Goal: Task Accomplishment & Management: Use online tool/utility

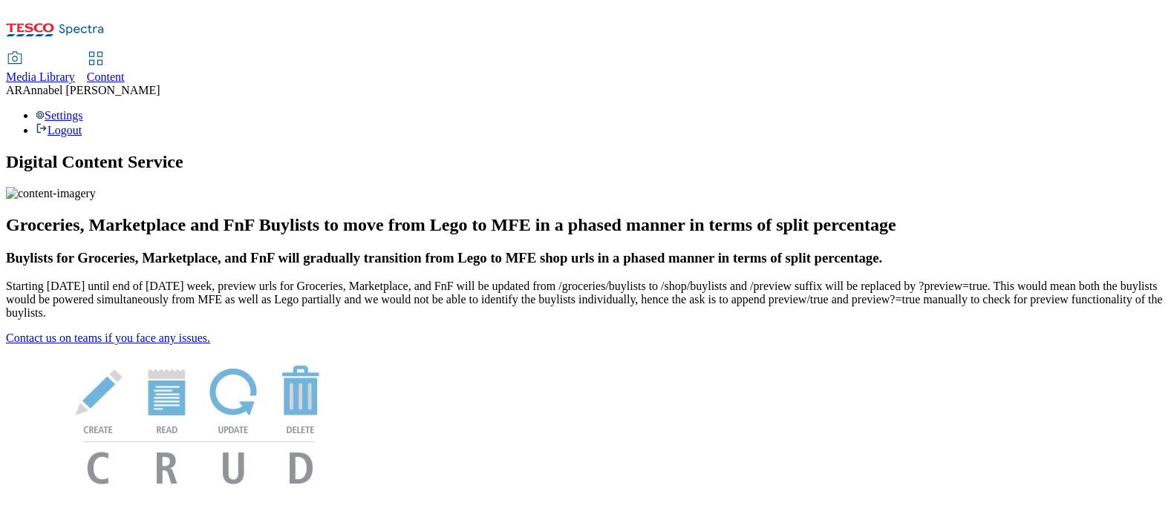
click at [125, 71] on span "Content" at bounding box center [106, 77] width 38 height 13
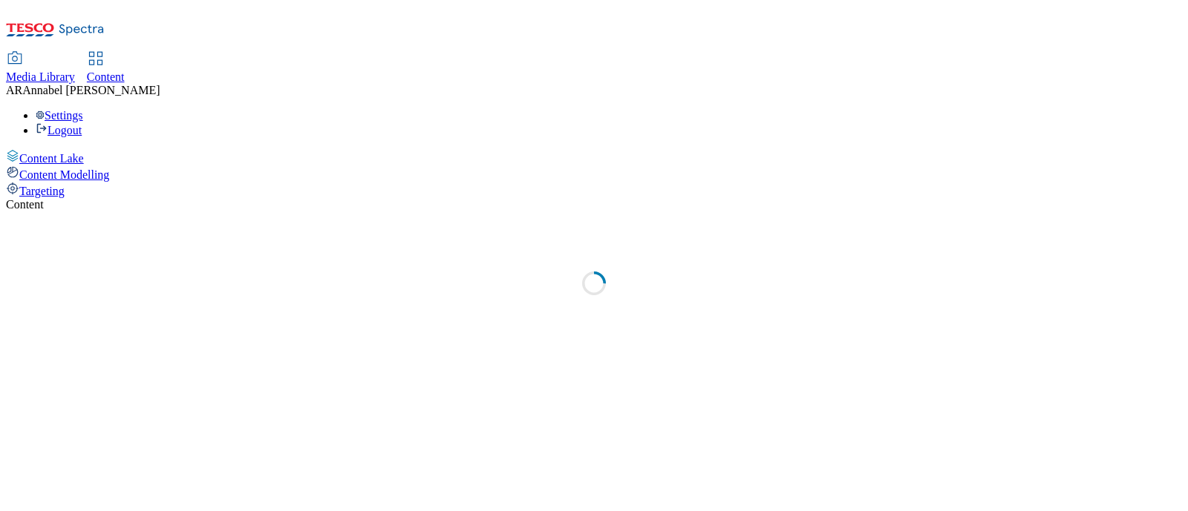
select select "ghs-uk"
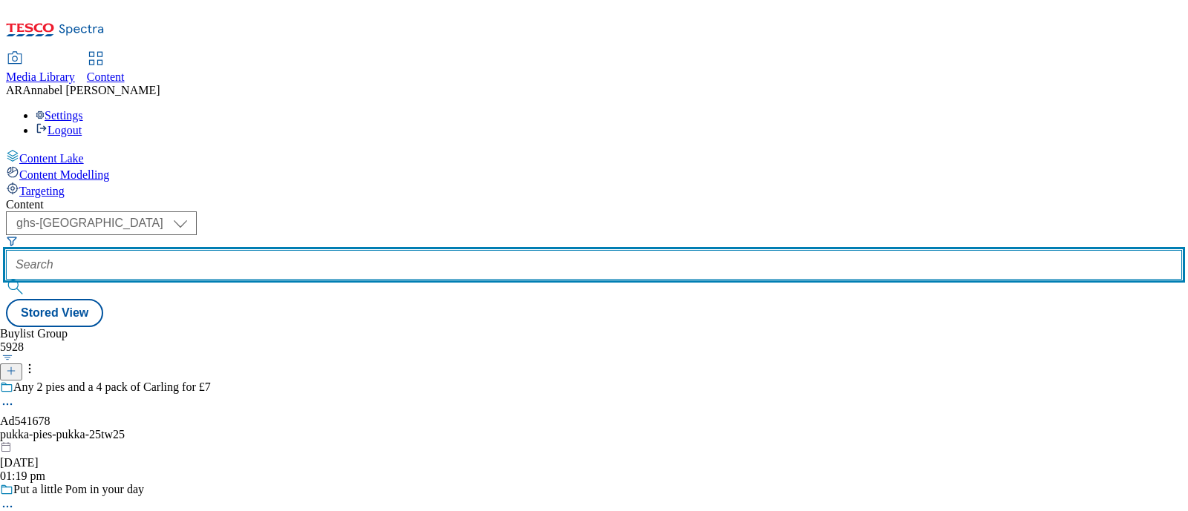
click at [394, 250] on input "text" at bounding box center [594, 265] width 1176 height 30
paste input "pukka-pies-pukka-25tw25"
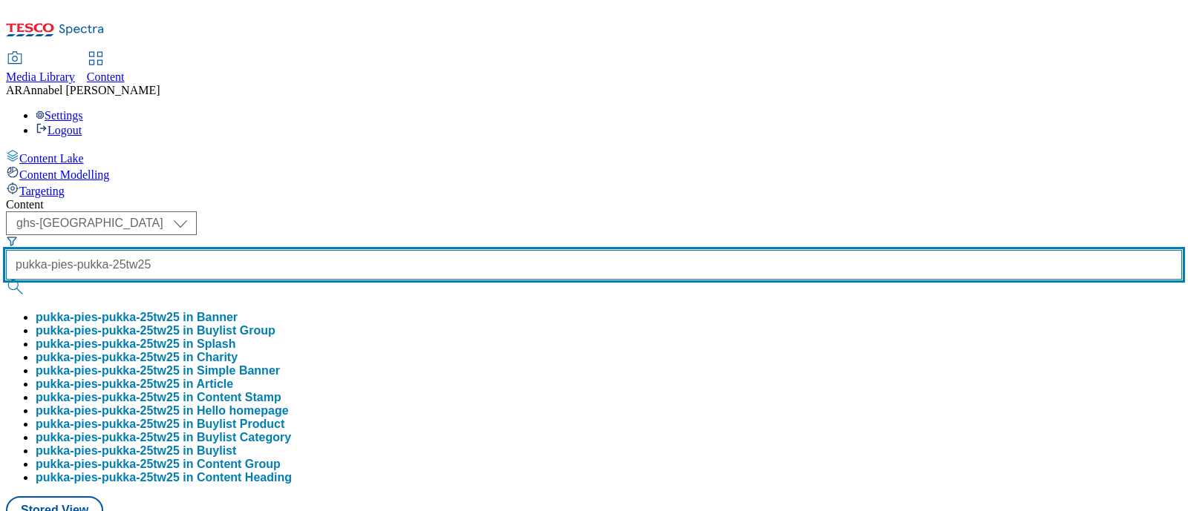
scroll to position [0, 10]
type input "pukka-pies-pukka-25tw25"
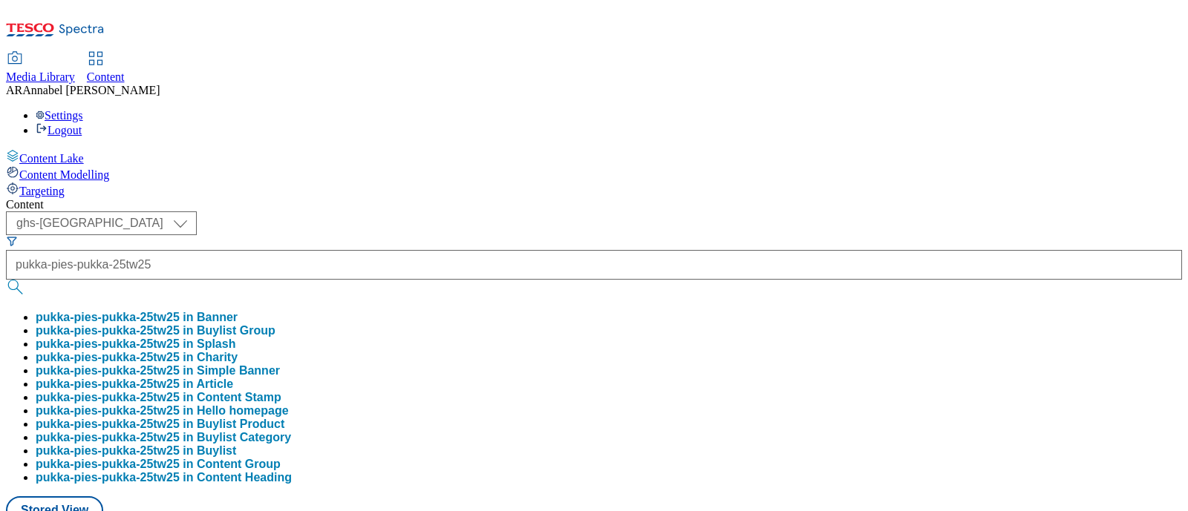
click at [275, 324] on button "pukka-pies-pukka-25tw25 in Buylist Group" at bounding box center [156, 330] width 240 height 13
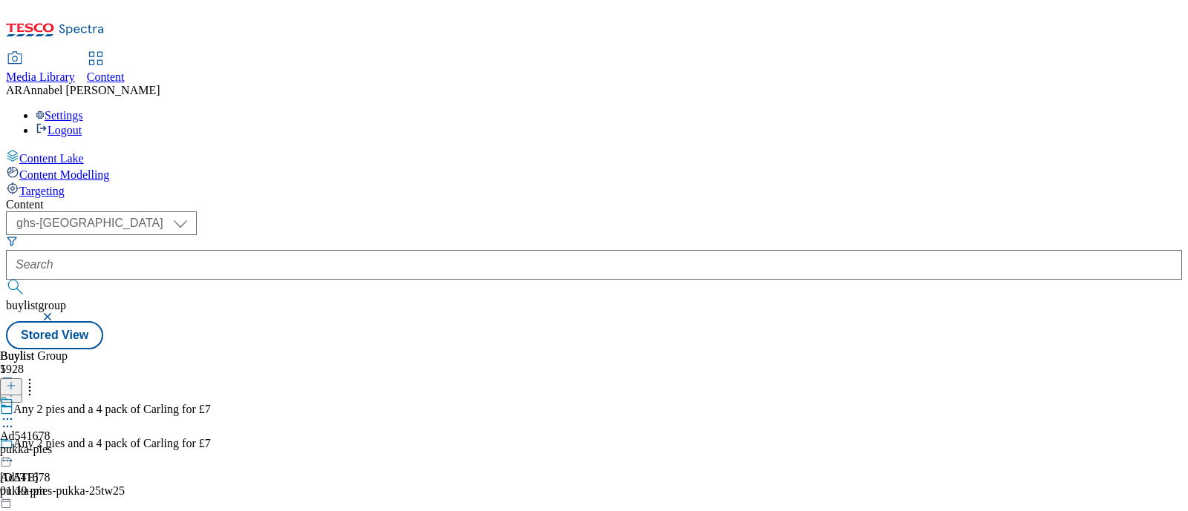
click at [52, 443] on div "pukka-pies" at bounding box center [26, 449] width 52 height 13
click at [85, 443] on div "pukka-pies-pukka" at bounding box center [42, 449] width 85 height 13
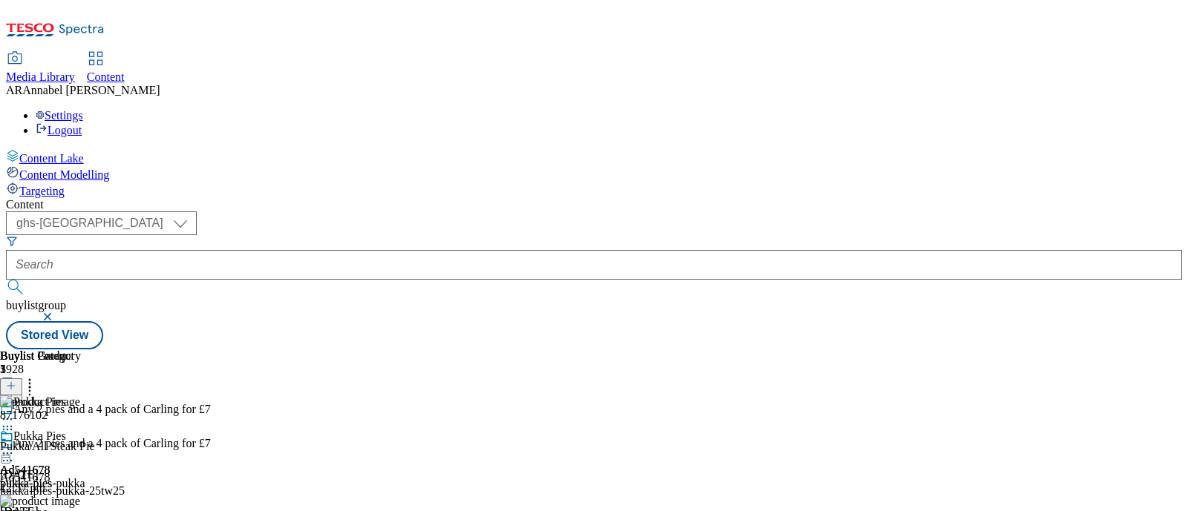
click at [15, 446] on icon at bounding box center [7, 453] width 15 height 15
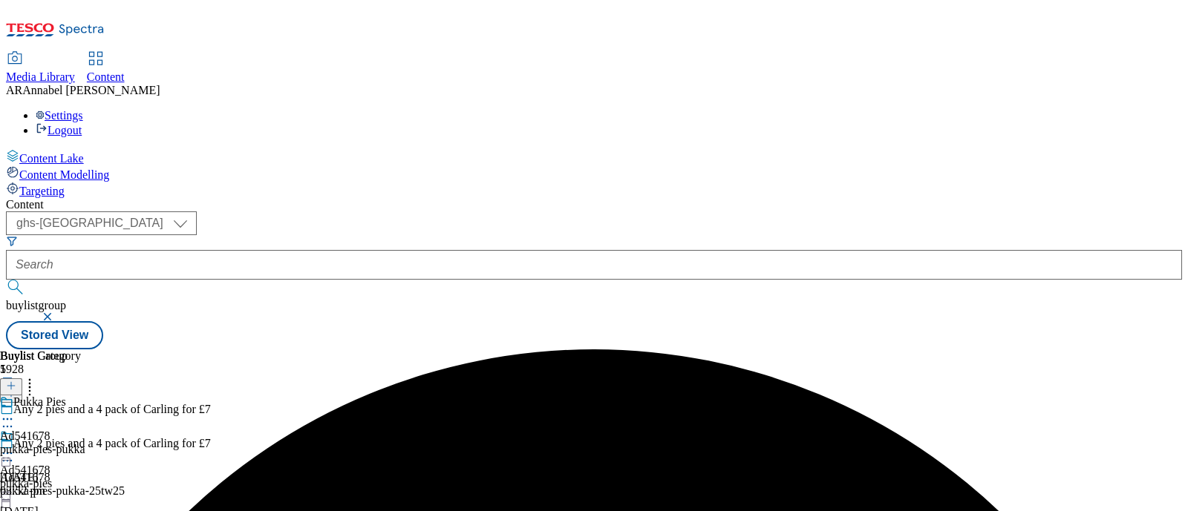
click at [15, 446] on icon at bounding box center [7, 453] width 15 height 15
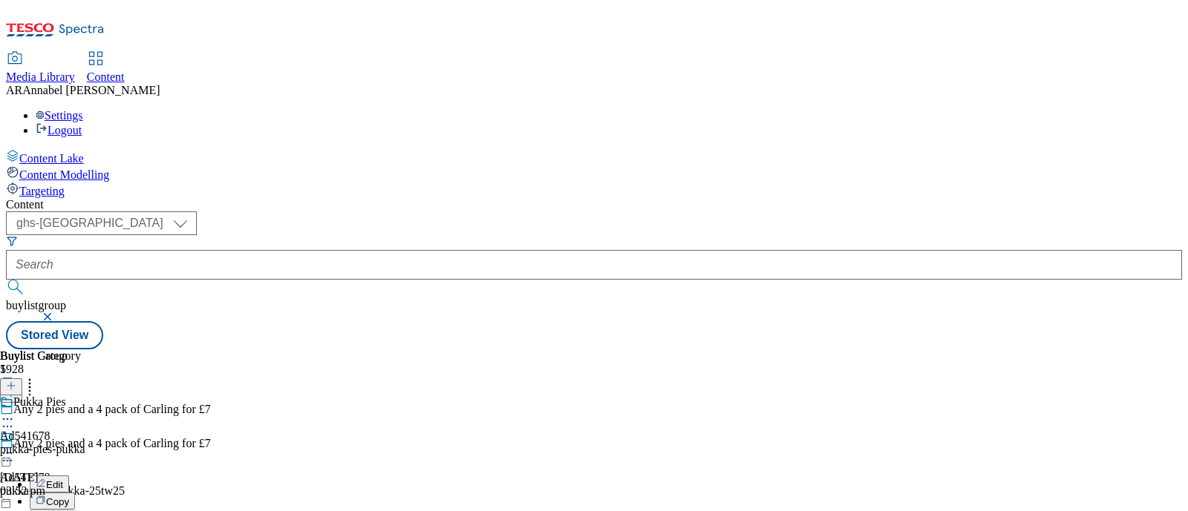
click at [85, 457] on div "Pukka Pies Ad541678 pukka-pies-pukka 11 Aug 2025 03:52 pm" at bounding box center [42, 447] width 85 height 102
